Goal: Book appointment/travel/reservation

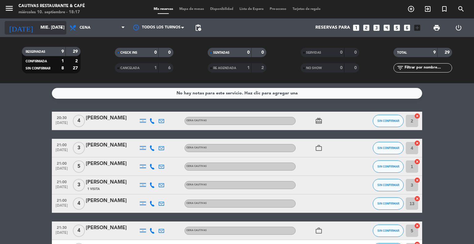
scroll to position [91, 0]
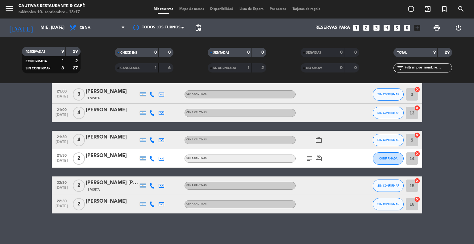
click at [57, 6] on div "Cautivas Restaurante & Café" at bounding box center [52, 6] width 66 height 6
click at [24, 4] on div "Cautivas Restaurante & Café" at bounding box center [52, 6] width 66 height 6
click at [26, 4] on div "Cautivas Restaurante & Café" at bounding box center [52, 6] width 66 height 6
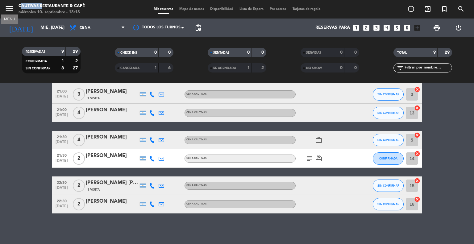
click at [8, 9] on icon "menu" at bounding box center [9, 8] width 9 height 9
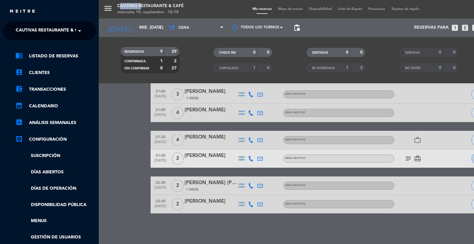
click at [68, 31] on span "Cautivas Restaurante & Café" at bounding box center [51, 30] width 71 height 13
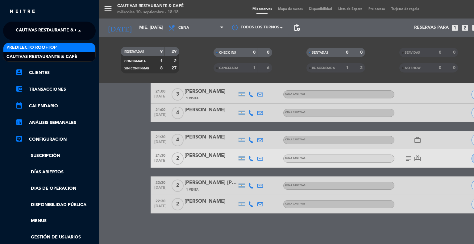
click at [51, 48] on span "Predilecto Rooftop" at bounding box center [31, 47] width 50 height 7
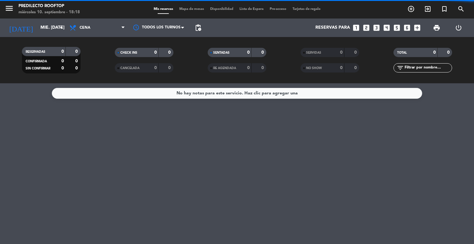
scroll to position [0, 0]
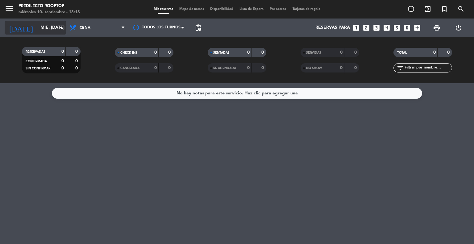
click at [57, 26] on icon "arrow_drop_down" at bounding box center [60, 27] width 7 height 7
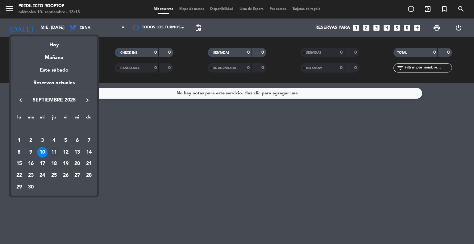
click at [55, 151] on div "11" at bounding box center [54, 152] width 10 height 10
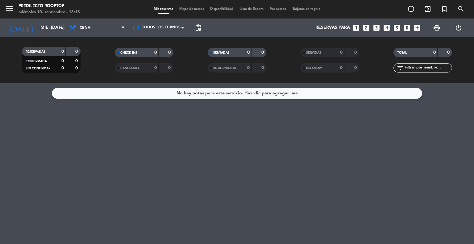
type input "[DEMOGRAPHIC_DATA] [DATE]"
